Goal: Task Accomplishment & Management: Use online tool/utility

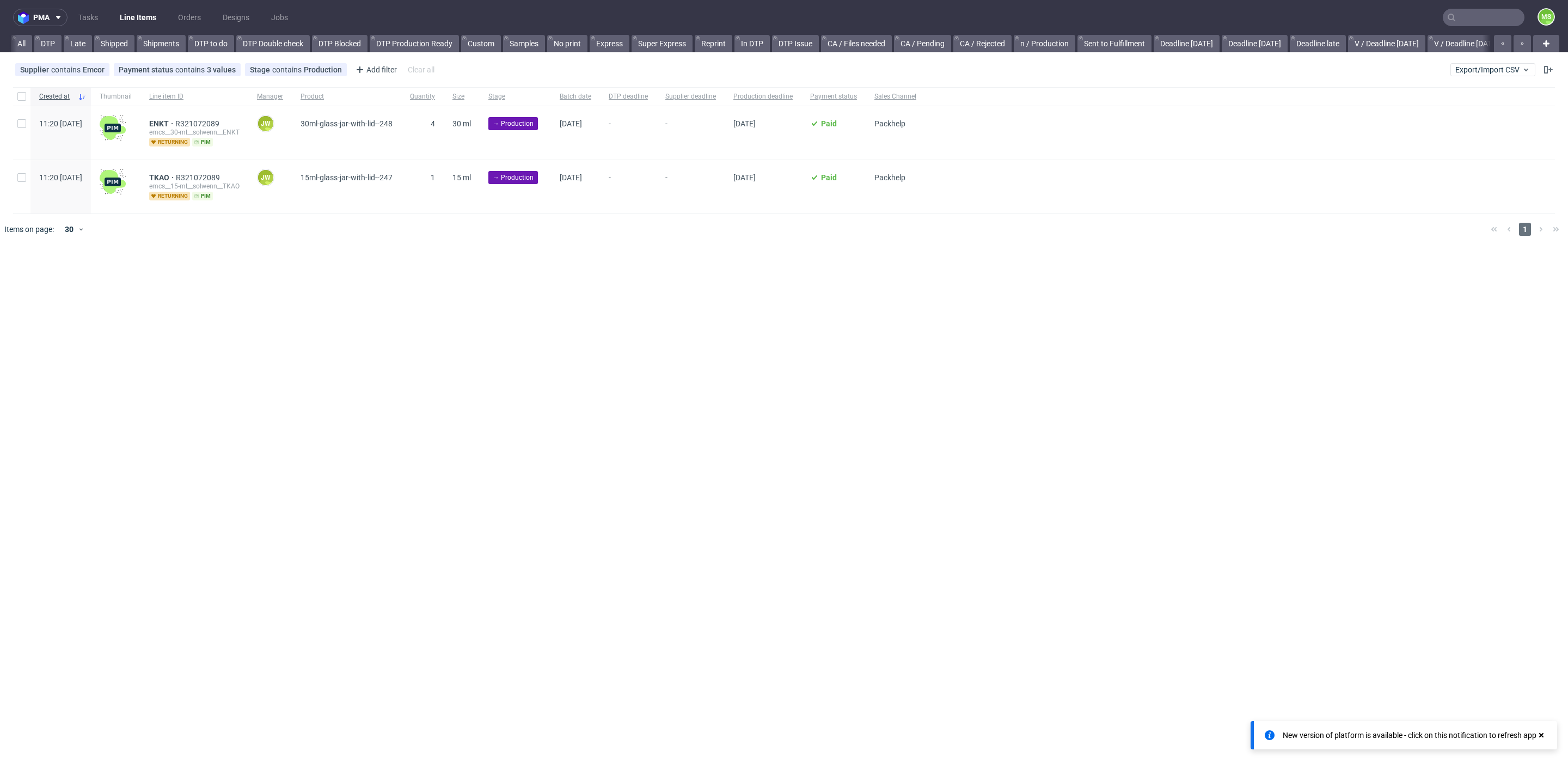
scroll to position [0, 1792]
drag, startPoint x: 1490, startPoint y: 69, endPoint x: 1483, endPoint y: 76, distance: 9.9
click at [1490, 69] on span "Export/Import CSV" at bounding box center [1493, 69] width 75 height 9
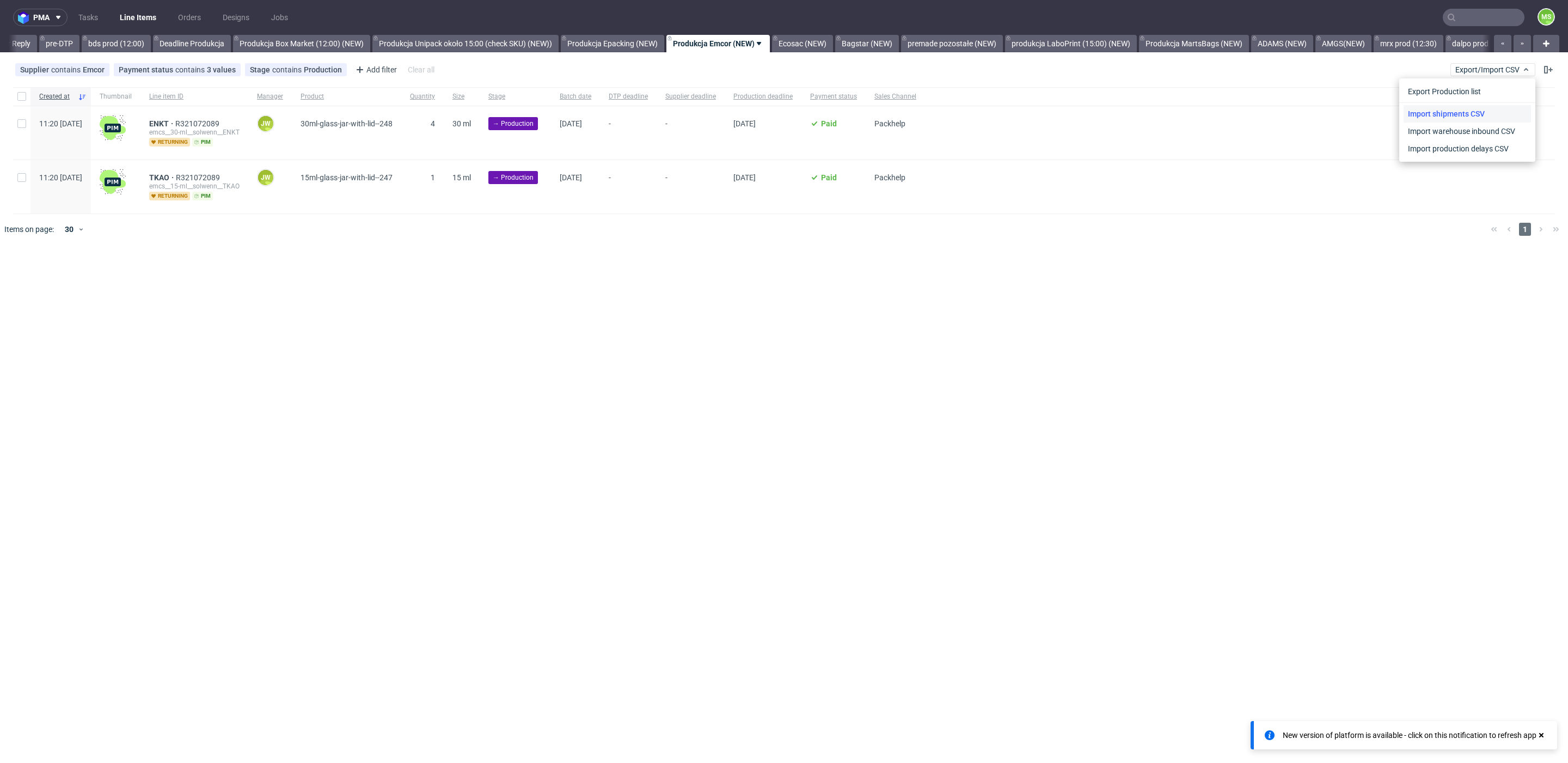
click at [1457, 113] on link "Import shipments CSV" at bounding box center [1467, 114] width 127 height 17
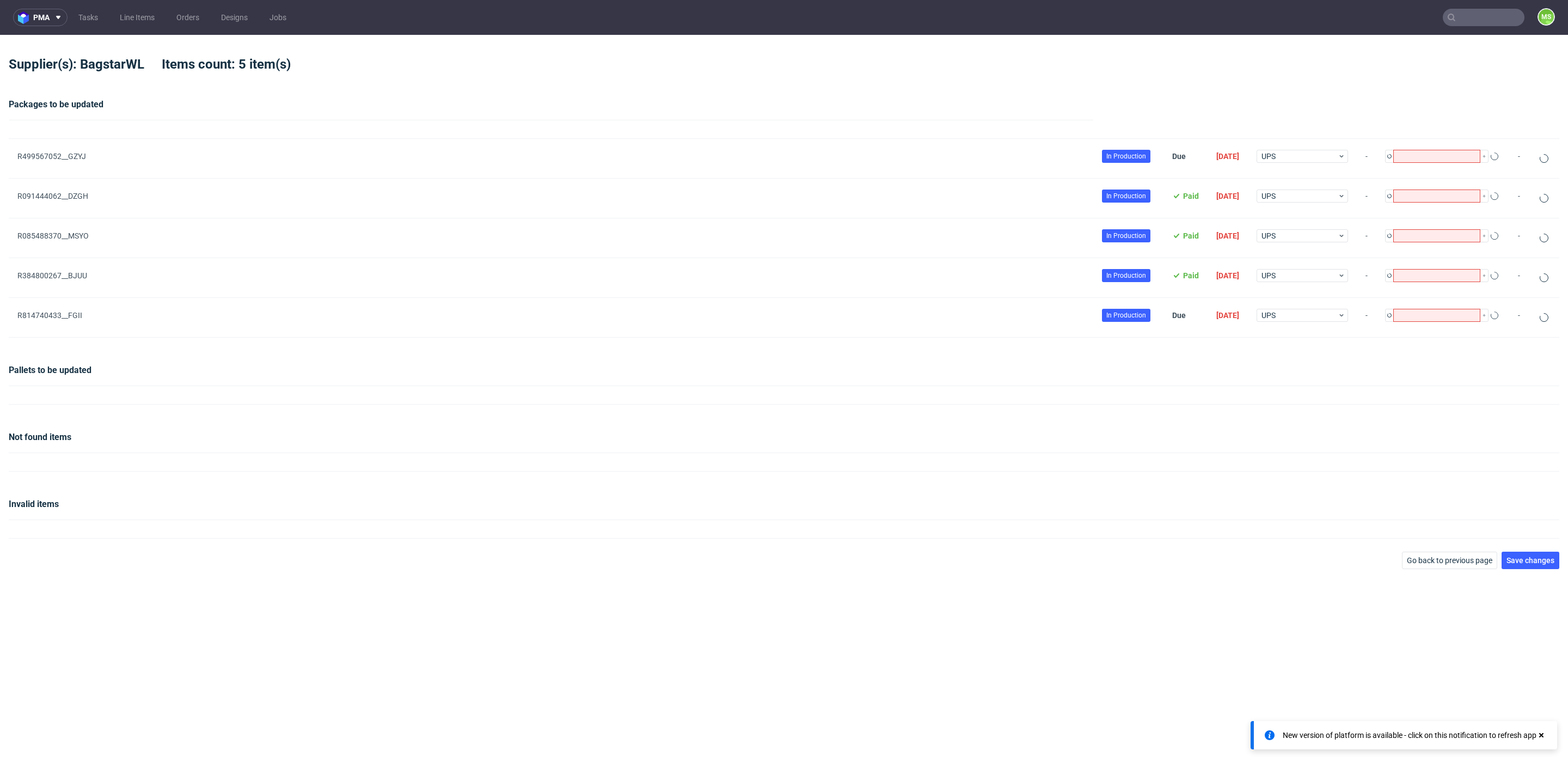
type input "1"
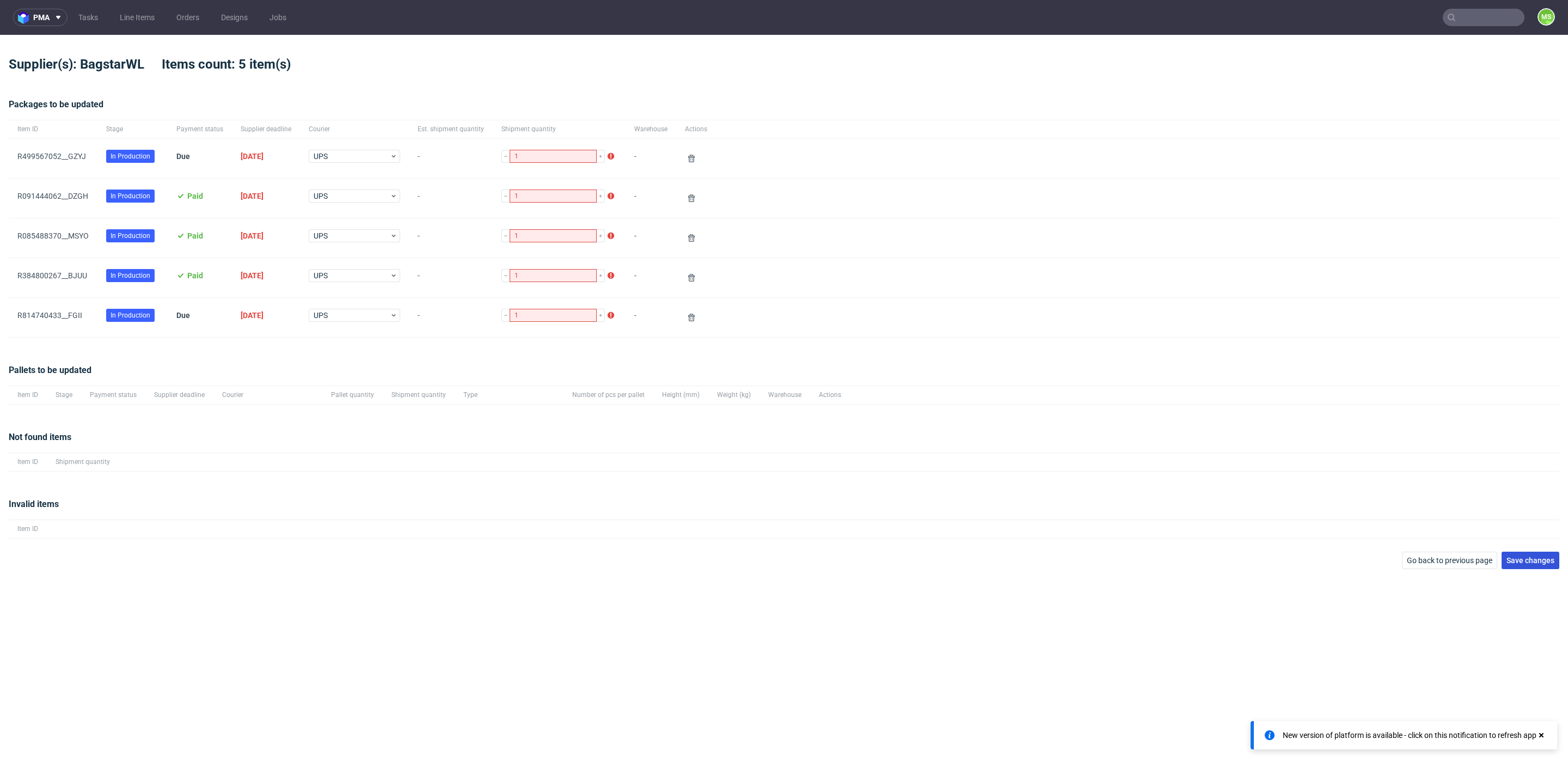
click at [1524, 557] on span "Save changes" at bounding box center [1530, 560] width 48 height 7
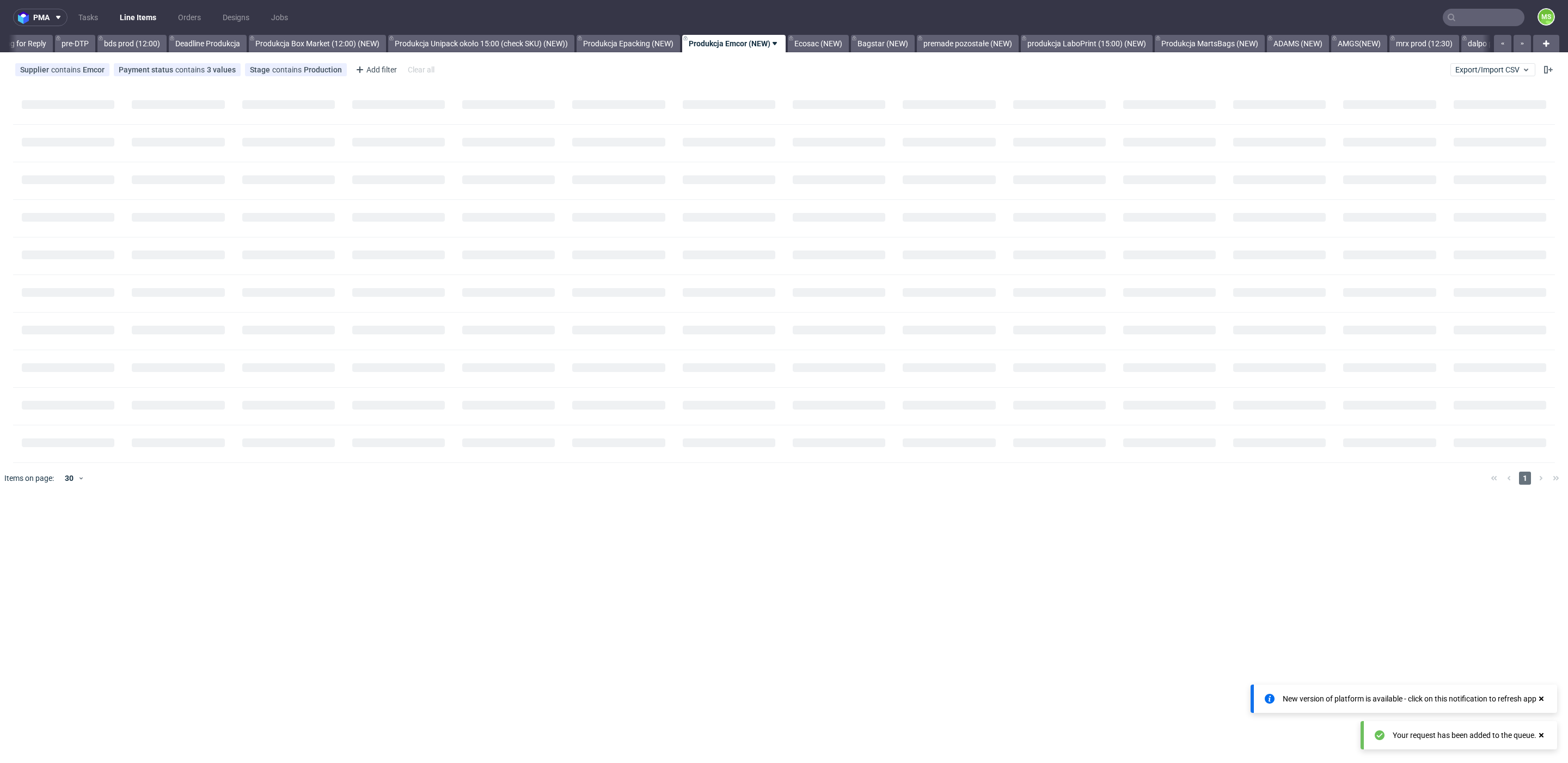
scroll to position [0, 1792]
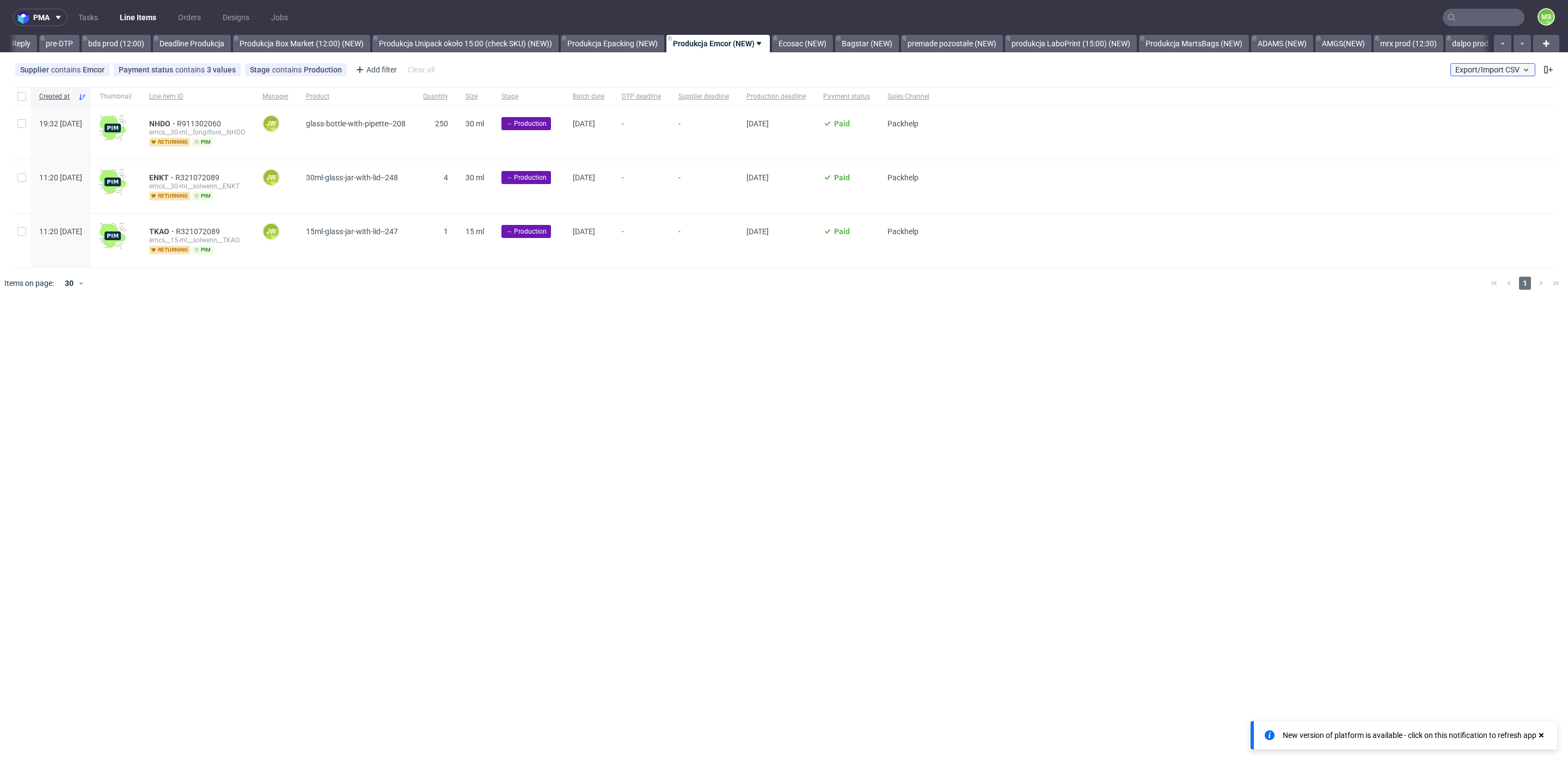
click at [1506, 75] on button "Export/Import CSV" at bounding box center [1493, 69] width 85 height 13
click at [1475, 110] on link "Import shipments CSV" at bounding box center [1467, 114] width 127 height 17
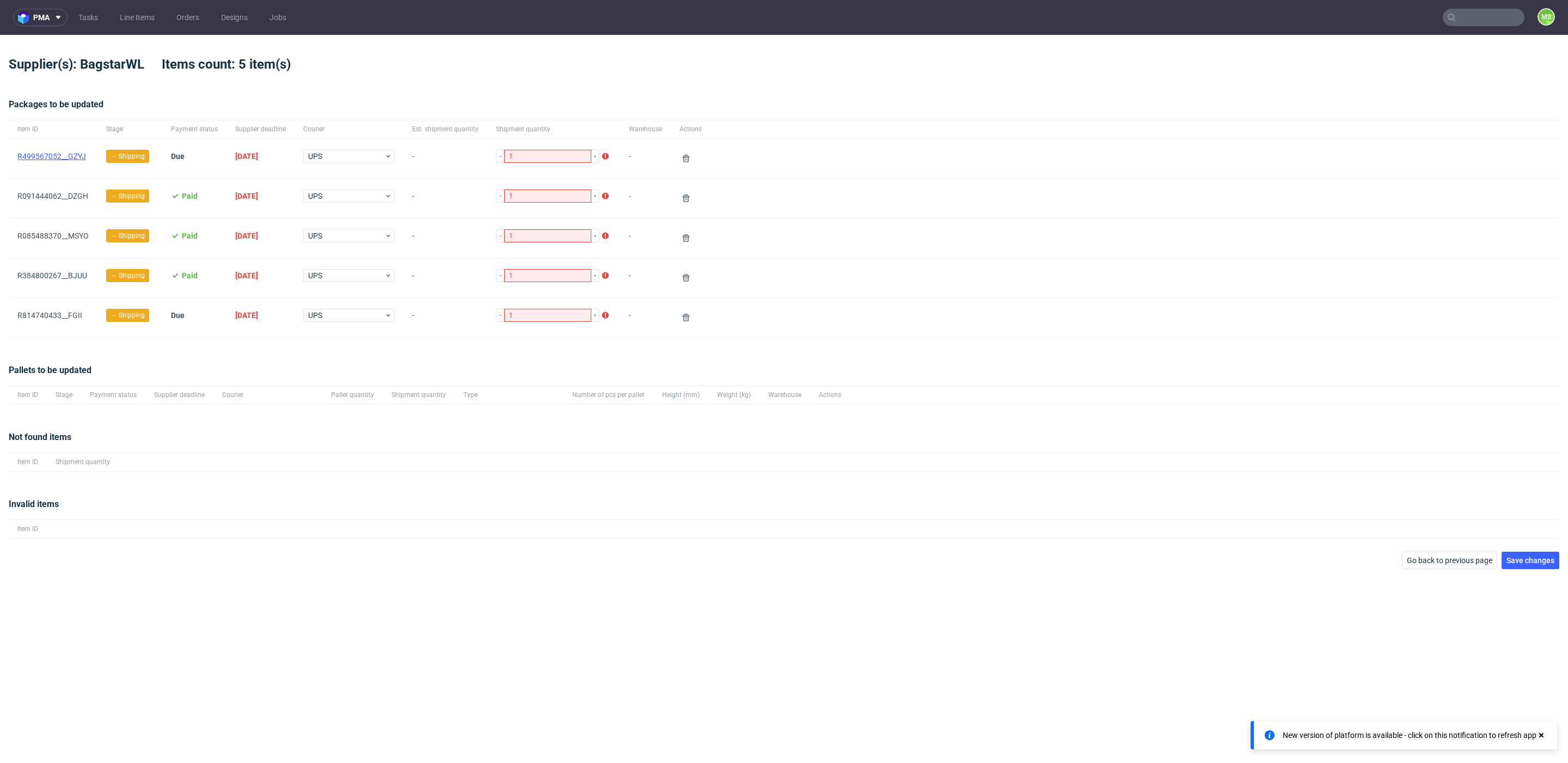
click at [66, 158] on link "R499567052__GZYJ" at bounding box center [51, 156] width 69 height 9
click at [50, 192] on link "R091444062__DZGH" at bounding box center [52, 196] width 71 height 9
drag, startPoint x: 71, startPoint y: 234, endPoint x: 76, endPoint y: 283, distance: 49.3
click at [71, 234] on link "R085488370__MSYO" at bounding box center [52, 235] width 71 height 9
click at [73, 274] on link "R384800267__BJUU" at bounding box center [51, 275] width 69 height 9
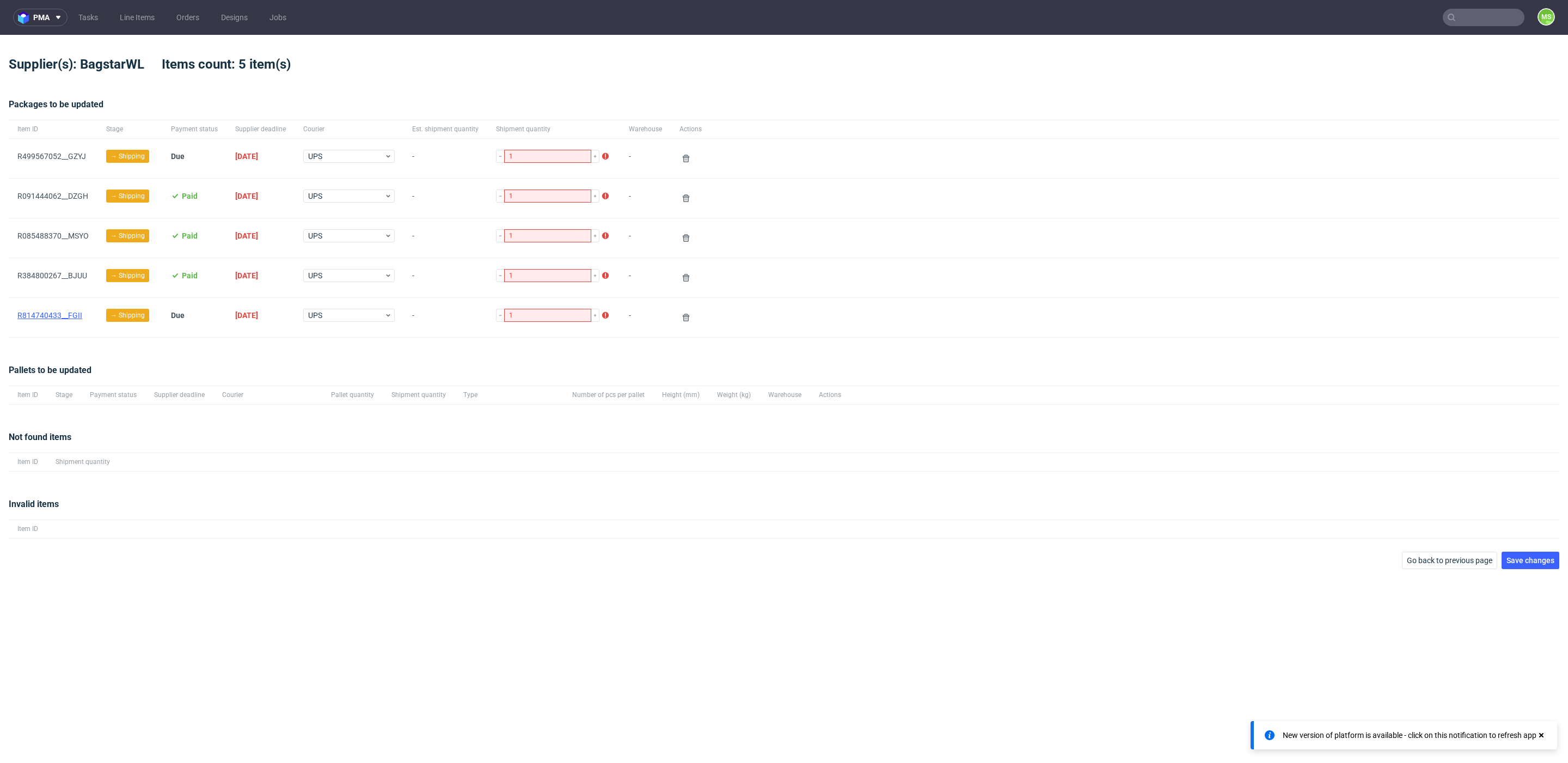
click at [60, 316] on link "R814740433__FGII" at bounding box center [49, 315] width 65 height 9
click at [151, 16] on link "Line Items" at bounding box center [137, 17] width 48 height 17
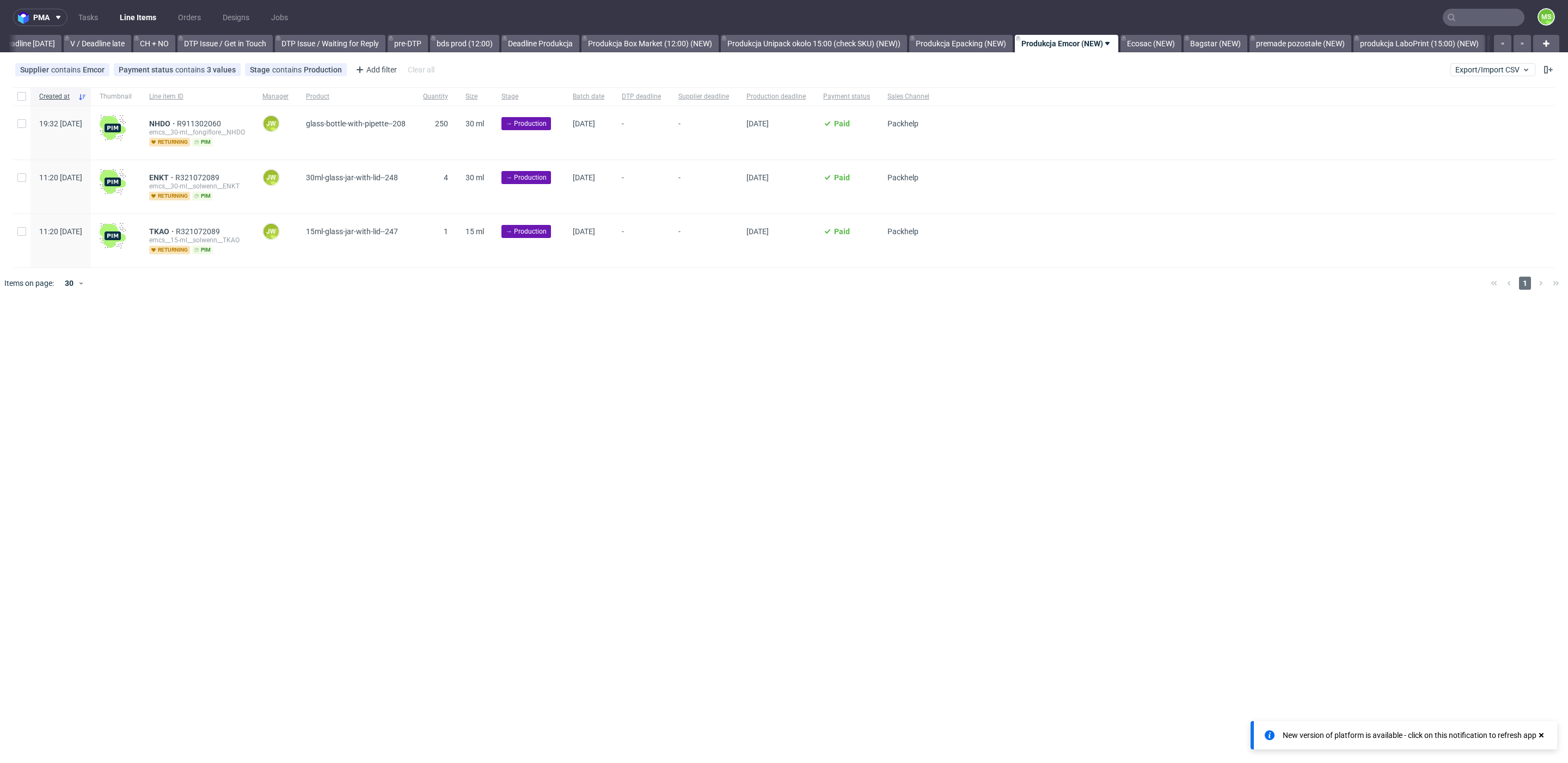
scroll to position [0, 1561]
